Goal: Find specific page/section: Find specific page/section

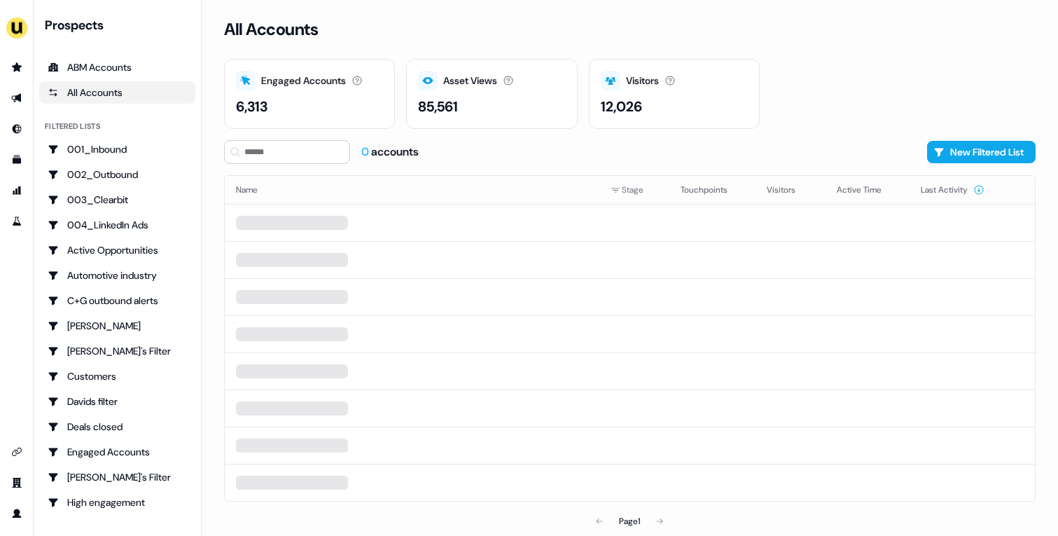
click at [548, 159] on div "0 accounts New Filtered List" at bounding box center [629, 152] width 811 height 24
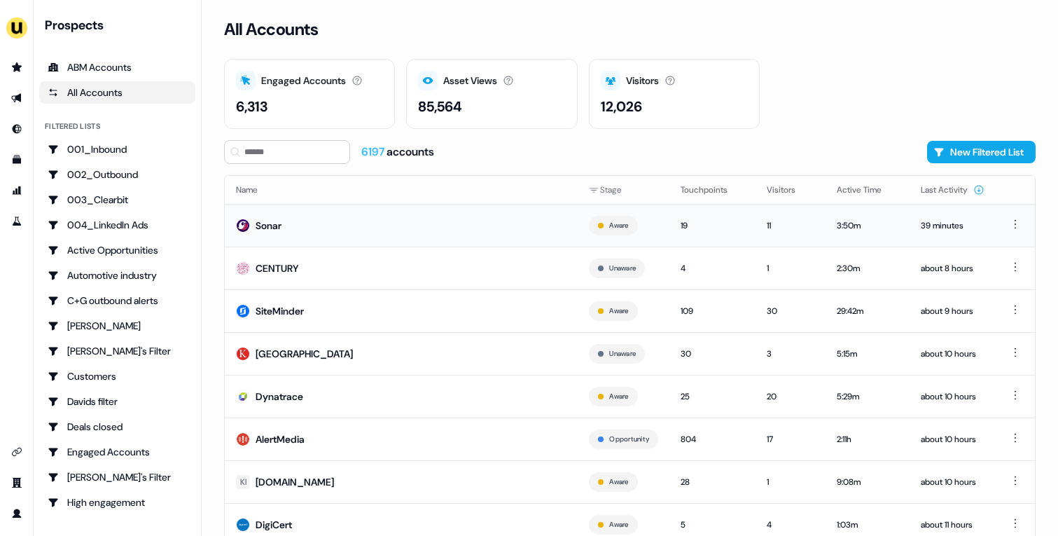
click at [446, 239] on td "Sonar" at bounding box center [401, 225] width 353 height 43
